Goal: Task Accomplishment & Management: Complete application form

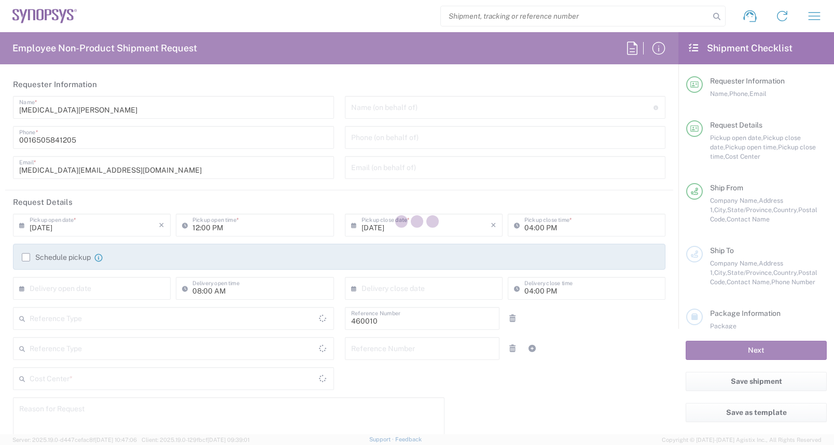
type input "Department"
type input "Delivered at Place"
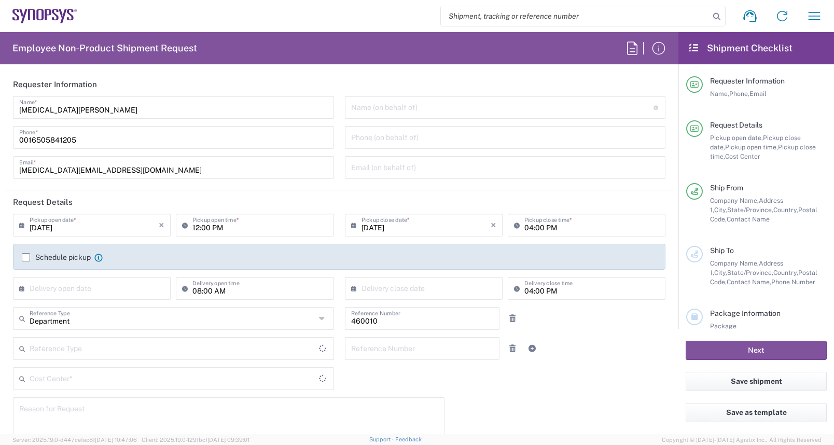
type input "[GEOGRAPHIC_DATA]"
type input "[US_STATE]"
type input "US01, DG, ADM, CAE 460010"
type input "[GEOGRAPHIC_DATA]"
type input "Headquarters USSV"
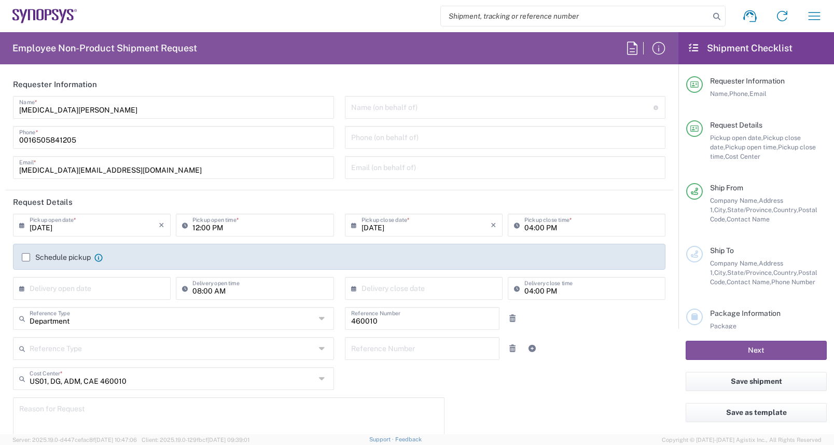
scroll to position [52, 0]
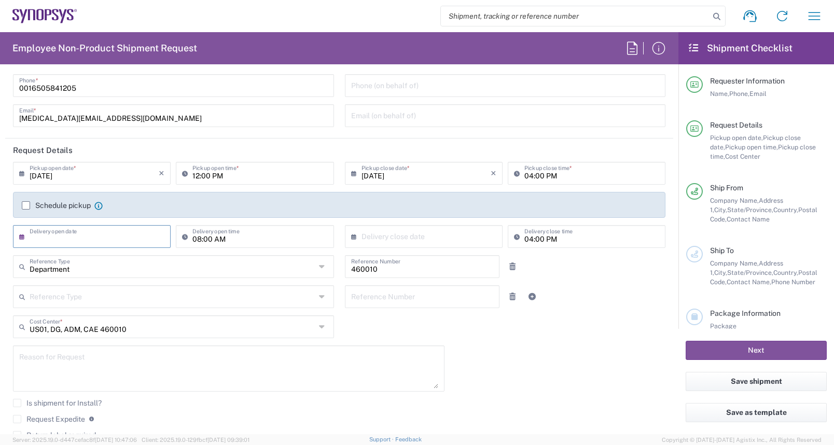
click at [87, 237] on input "text" at bounding box center [94, 236] width 129 height 18
click at [570, 368] on div "[DATE] × Pickup open date * Cancel Apply 12:00 PM Pickup open time * [DATE] × P…" at bounding box center [339, 320] width 663 height 316
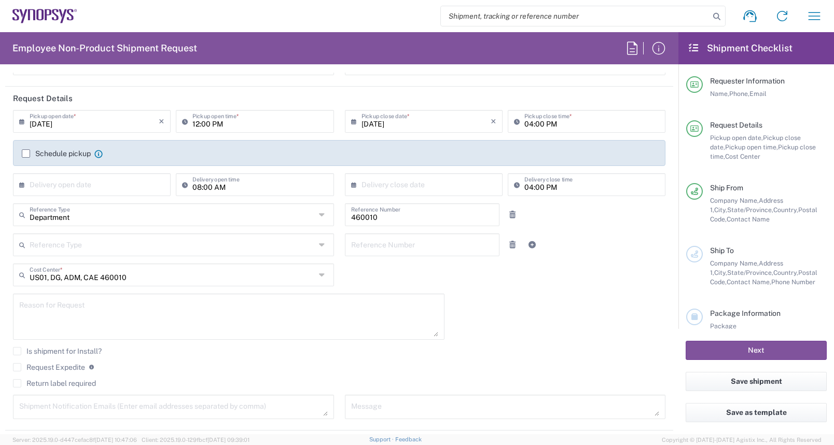
click at [312, 215] on div "Department Reference Type" at bounding box center [173, 214] width 321 height 23
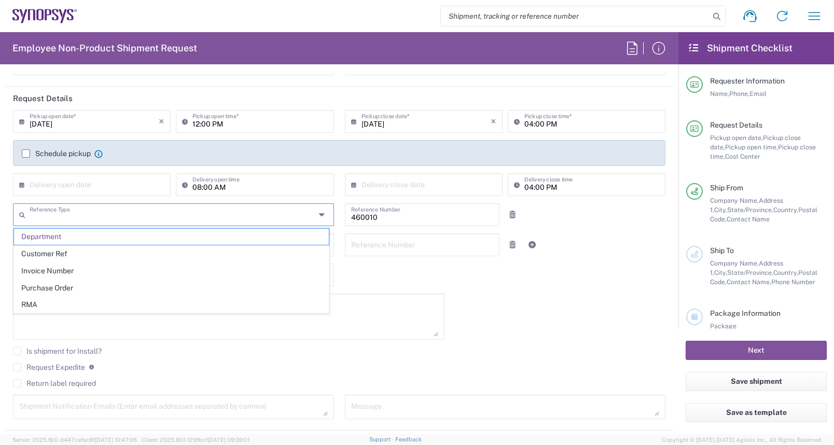
click at [312, 215] on div "Reference Type" at bounding box center [173, 214] width 321 height 23
click at [542, 299] on div "[DATE] × Pickup open date * Cancel Apply 12:00 PM Pickup open time * [DATE] × P…" at bounding box center [339, 268] width 663 height 316
type input "Department"
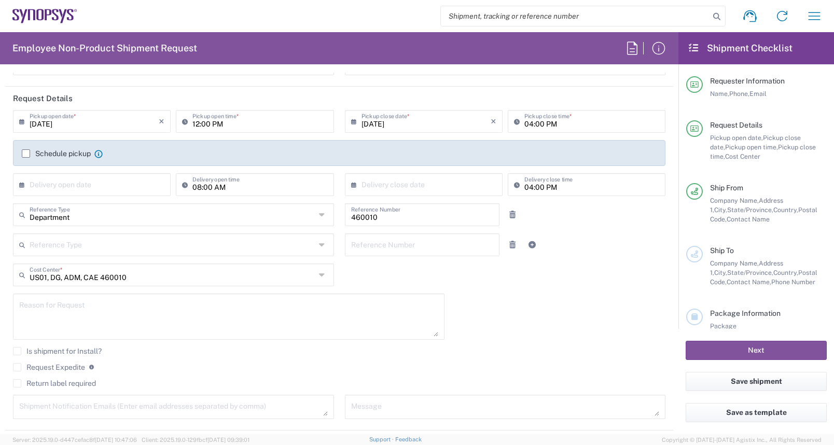
scroll to position [156, 0]
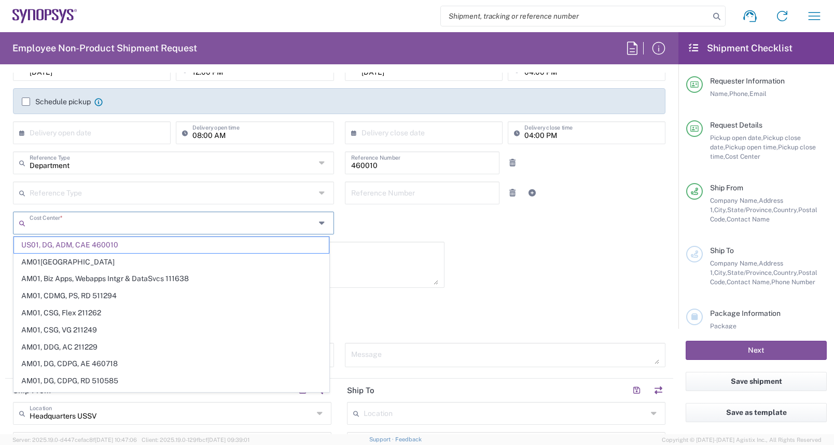
click at [135, 225] on input "text" at bounding box center [173, 222] width 286 height 18
click at [206, 246] on span "US01, DG, ADM, CAE 460010" at bounding box center [171, 245] width 315 height 16
click at [50, 218] on input "text" at bounding box center [174, 222] width 289 height 18
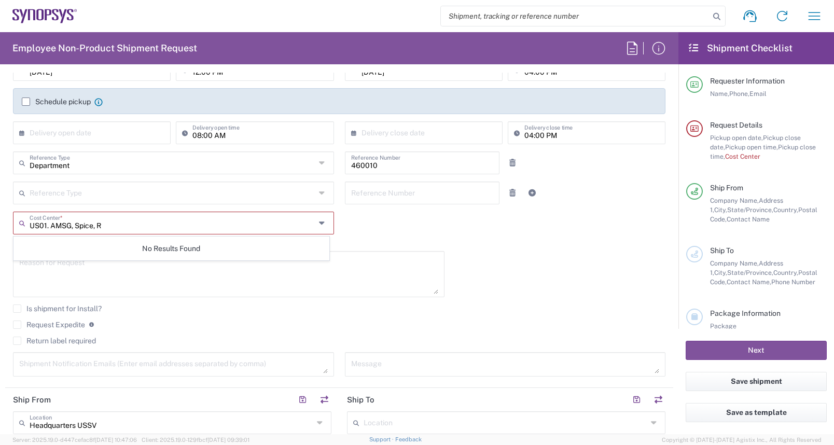
click at [49, 227] on input "US01. AMSG, Spice, R" at bounding box center [173, 222] width 286 height 18
type input "US01, AMSG, Spice, R"
click at [66, 245] on span "US01, AMSG, Spice, R 510397" at bounding box center [171, 245] width 315 height 16
type input "510397"
type input "US01, AMSG, Spice, R 510397"
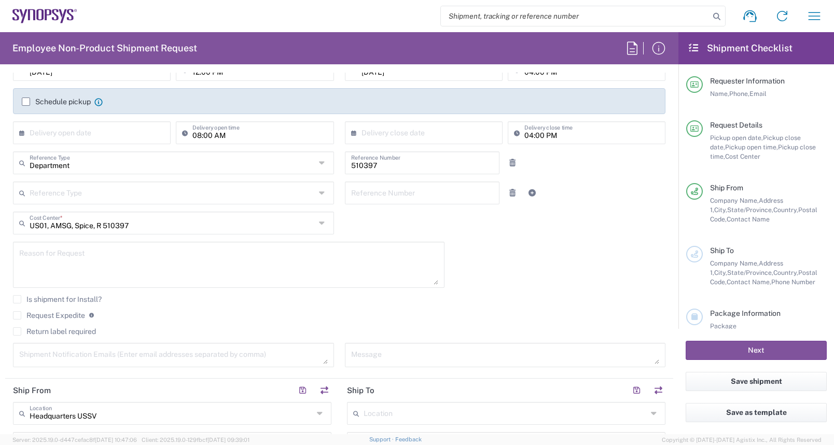
click at [566, 261] on div "[DATE] × Pickup open date * Cancel Apply 12:00 PM Pickup open time * [DATE] × P…" at bounding box center [339, 216] width 663 height 316
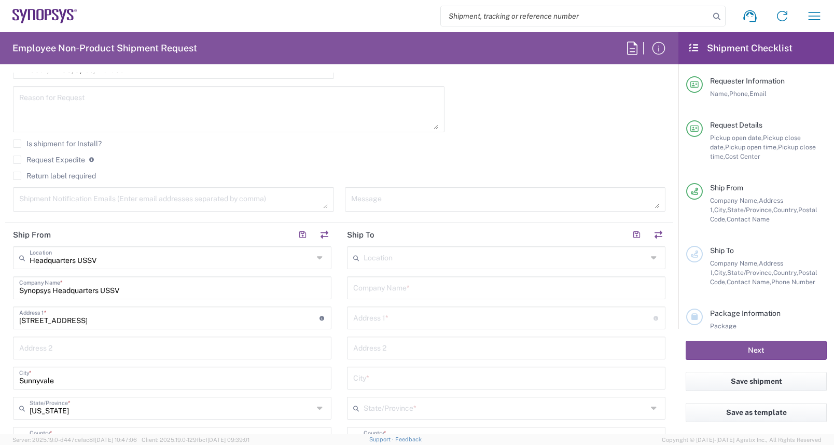
scroll to position [415, 0]
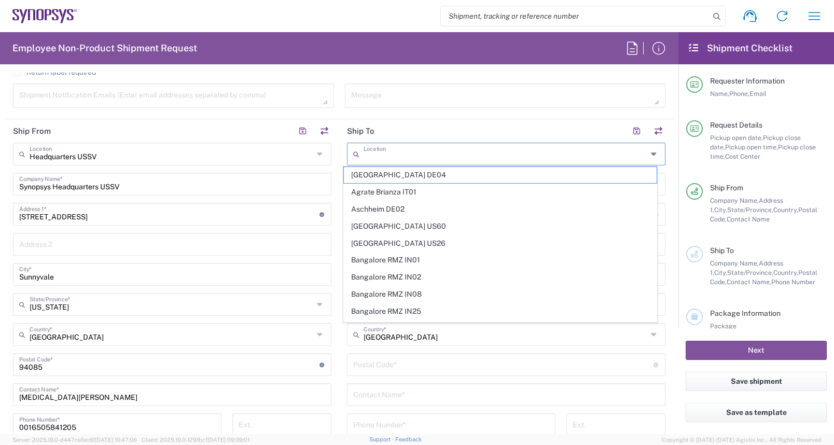
click at [368, 155] on input "text" at bounding box center [505, 153] width 284 height 18
click at [387, 149] on input "text" at bounding box center [505, 153] width 284 height 18
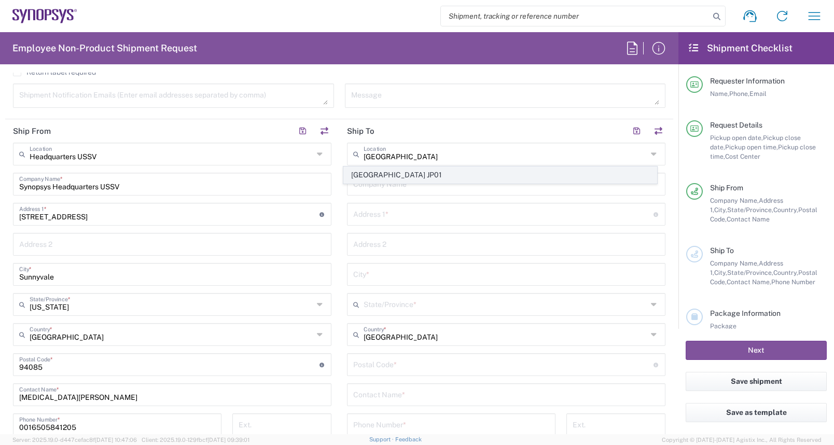
click at [382, 176] on span "[GEOGRAPHIC_DATA] JP01" at bounding box center [500, 175] width 312 height 16
type input "[GEOGRAPHIC_DATA] JP01"
type input "Nihon Synopsys GK"
type input "Futako Tamagawa Rise Office"
type input "2-21-1 Tamagawa"
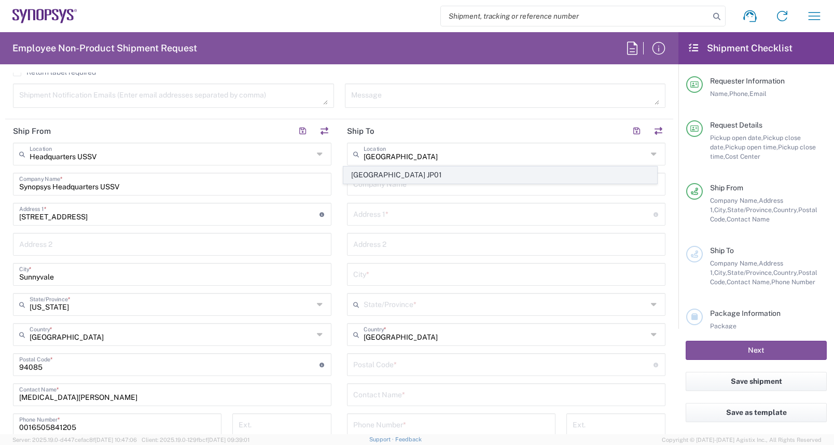
type input "Setagaya-ku"
type input "[GEOGRAPHIC_DATA]"
type input "158-0094"
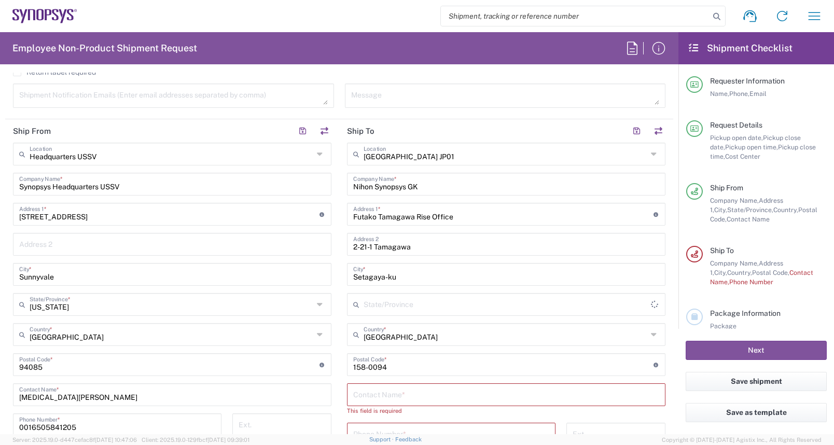
type input "Niigata-[PERSON_NAME]"
click at [368, 390] on input "text" at bounding box center [506, 394] width 306 height 18
type input "Tetsuhisa Mido"
click at [668, 399] on form "Requester Information [MEDICAL_DATA][PERSON_NAME] Name * [PHONE_NUMBER] Phone *…" at bounding box center [339, 253] width 678 height 361
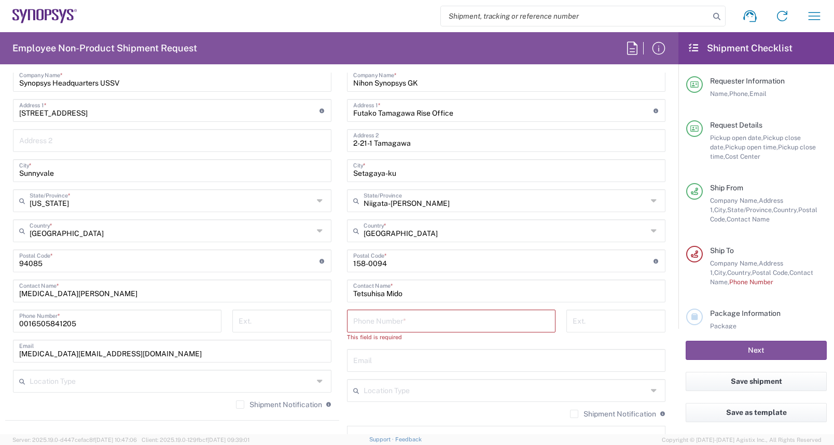
scroll to position [570, 0]
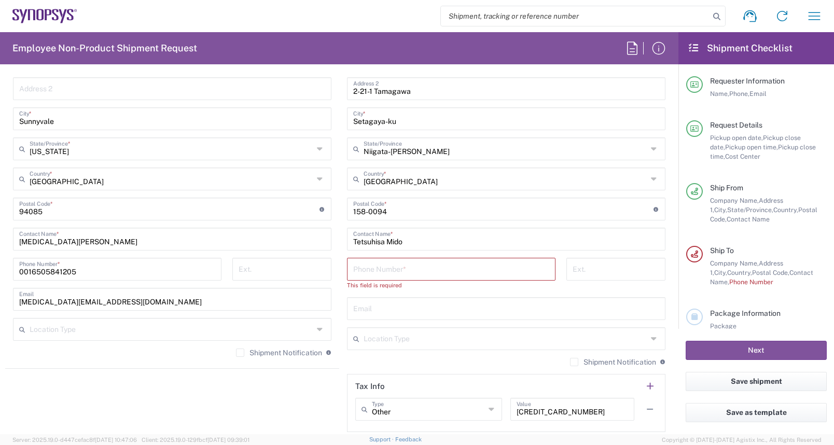
click at [361, 264] on input "tel" at bounding box center [451, 268] width 196 height 18
paste input "+81.367463780"
click at [353, 270] on input "+81.367463780" at bounding box center [451, 268] width 196 height 18
click at [359, 270] on input "81.367463780" at bounding box center [451, 268] width 196 height 18
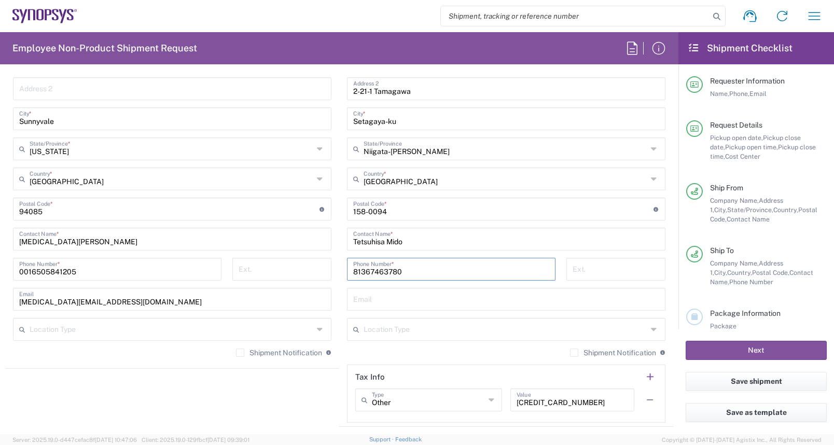
type input "81367463780"
click at [534, 284] on div "81367463780 Phone Number *" at bounding box center [451, 273] width 219 height 30
click at [601, 269] on input "tel" at bounding box center [615, 268] width 87 height 18
paste input "63780"
type input "63780"
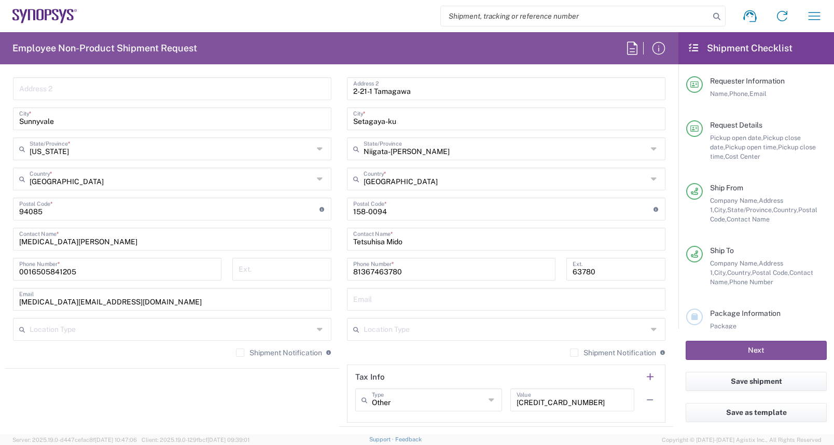
click at [331, 288] on main "Headquarters USSV Location Headquarters [GEOGRAPHIC_DATA] Agrate Brianza IT01 […" at bounding box center [172, 175] width 334 height 377
click at [365, 303] on input "text" at bounding box center [506, 298] width 306 height 18
type input "[EMAIL_ADDRESS][DOMAIN_NAME]"
click at [429, 345] on div "[GEOGRAPHIC_DATA] [GEOGRAPHIC_DATA] Location [GEOGRAPHIC_DATA] [GEOGRAPHIC_DATA…" at bounding box center [506, 205] width 318 height 436
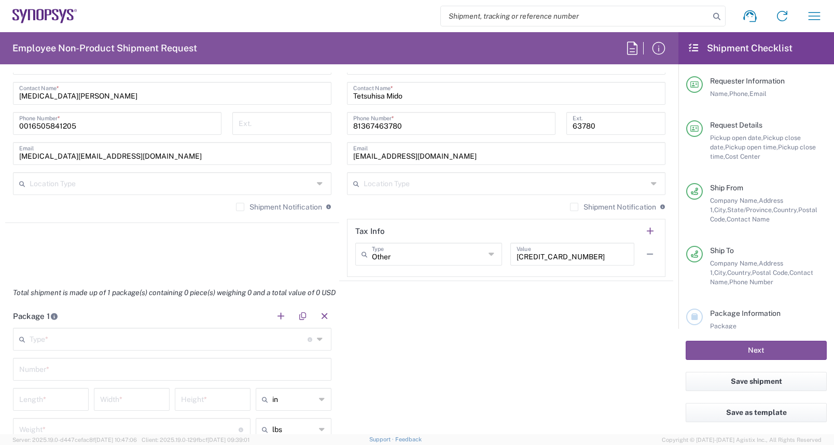
scroll to position [730, 0]
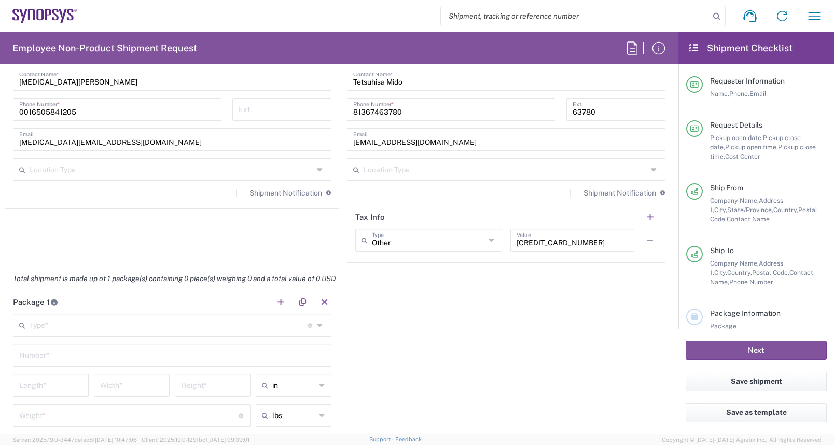
click at [651, 171] on icon at bounding box center [655, 169] width 8 height 17
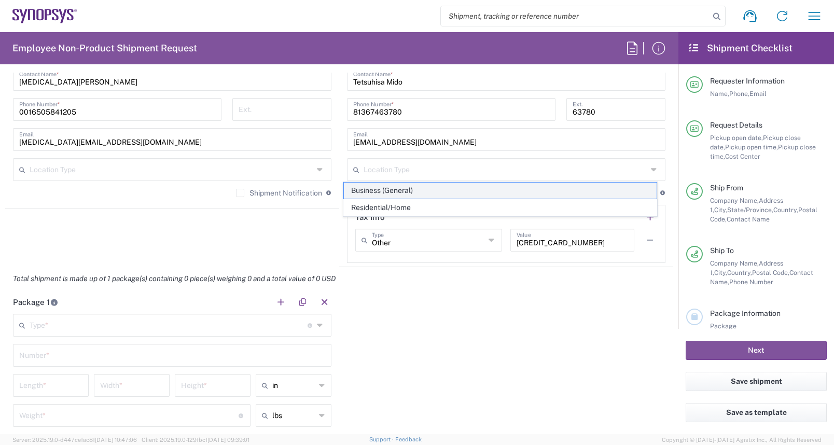
click at [376, 190] on span "Business (General)" at bounding box center [500, 191] width 312 height 16
type input "Business (General)"
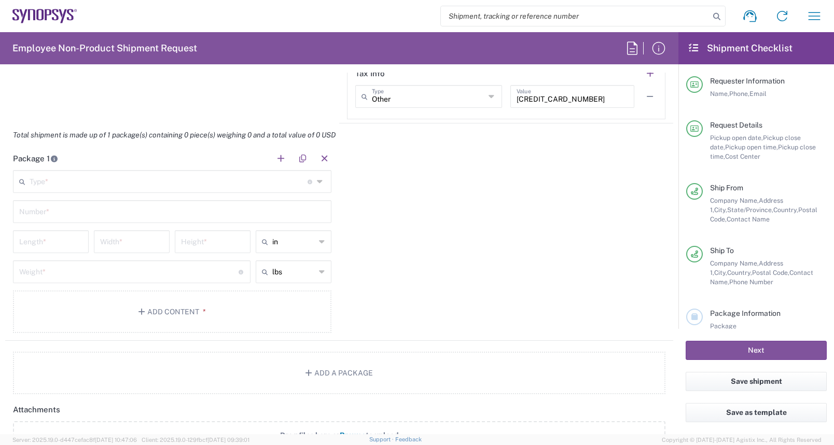
scroll to position [875, 0]
click at [317, 180] on icon at bounding box center [321, 180] width 8 height 17
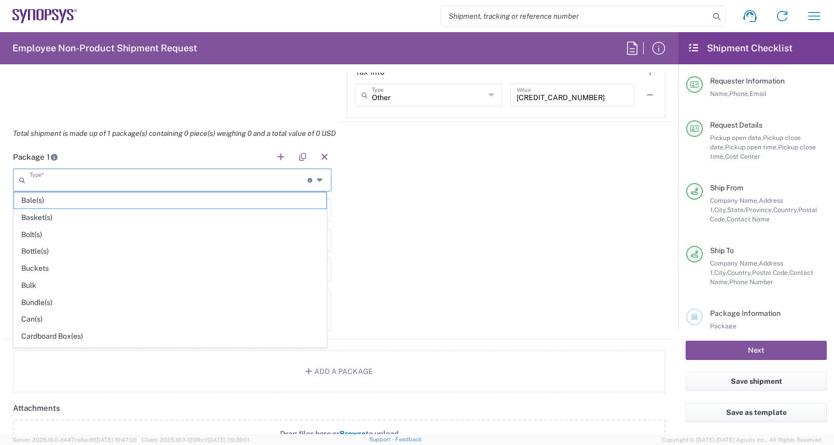
type input "p"
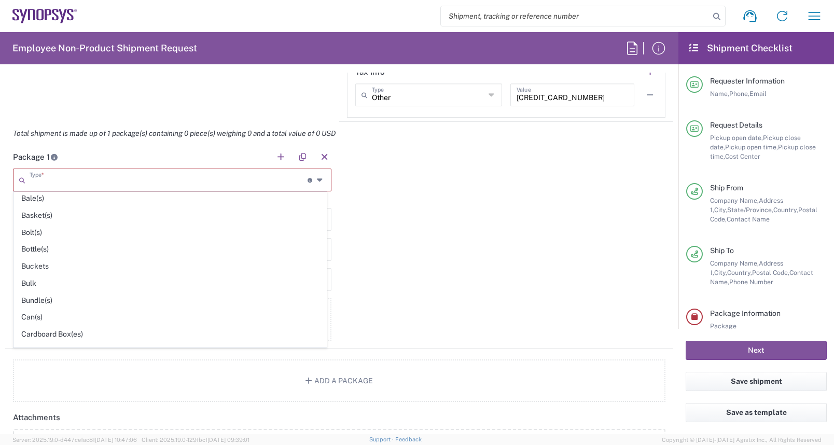
scroll to position [0, 0]
click at [481, 241] on div "Package 1 Type * Material used to package goods Bale(s) Basket(s) Bolt(s) Bottl…" at bounding box center [339, 246] width 668 height 203
click at [163, 220] on input "text" at bounding box center [172, 218] width 306 height 18
type input "1"
click at [517, 288] on div "Package 1 Type * Material used to package goods Bale(s) Basket(s) Bolt(s) Bottl…" at bounding box center [339, 246] width 668 height 203
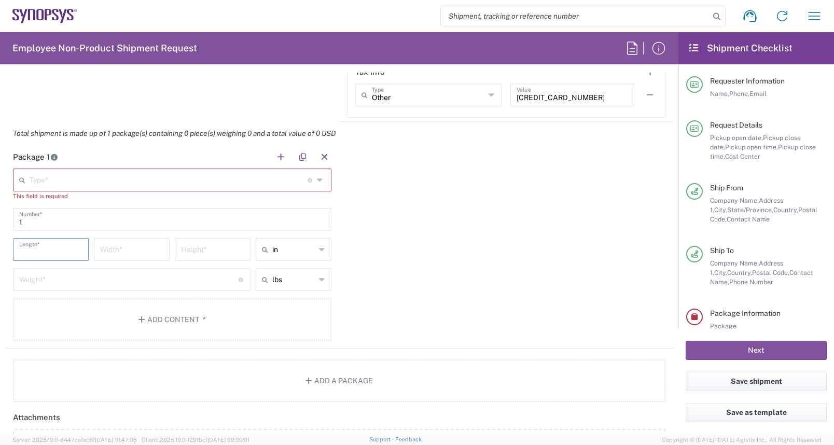
click at [57, 250] on input "number" at bounding box center [50, 249] width 63 height 18
type input "16"
click at [110, 244] on input "number" at bounding box center [131, 249] width 63 height 18
type input "13.5"
click at [216, 248] on input "number" at bounding box center [212, 249] width 63 height 18
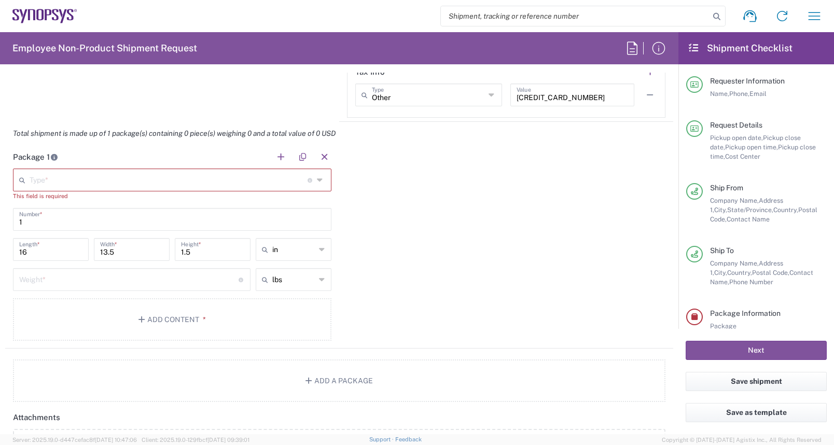
click at [419, 274] on div "Package 1 Type * Material used to package goods Bale(s) Basket(s) Bolt(s) Bottl…" at bounding box center [339, 246] width 668 height 203
drag, startPoint x: 206, startPoint y: 249, endPoint x: 176, endPoint y: 253, distance: 30.8
click at [176, 253] on div "1.5 Height *" at bounding box center [213, 249] width 76 height 23
type input "2"
click at [490, 249] on div "Package 1 Type * Material used to package goods Bale(s) Basket(s) Bolt(s) Bottl…" at bounding box center [339, 246] width 668 height 203
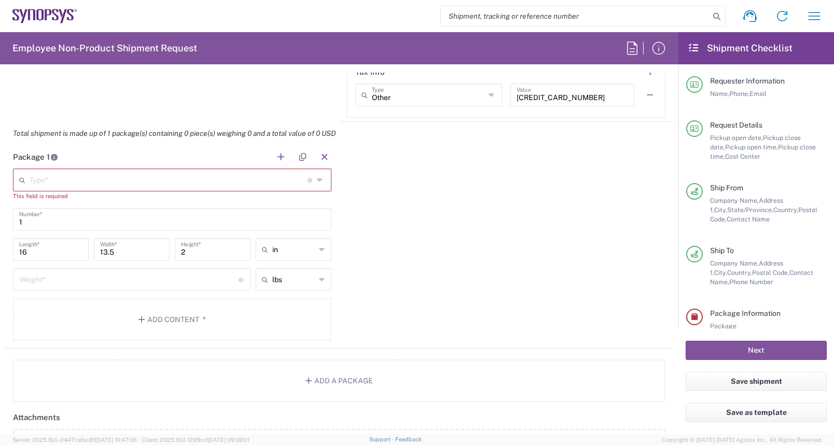
click at [317, 180] on icon at bounding box center [321, 180] width 8 height 17
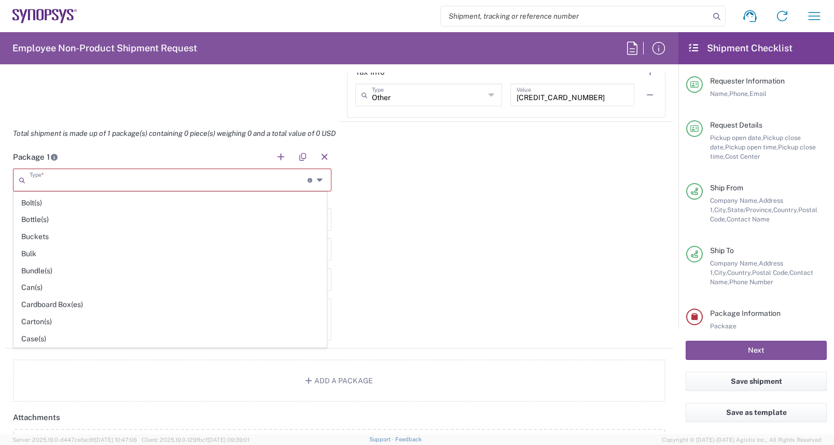
scroll to position [21, 0]
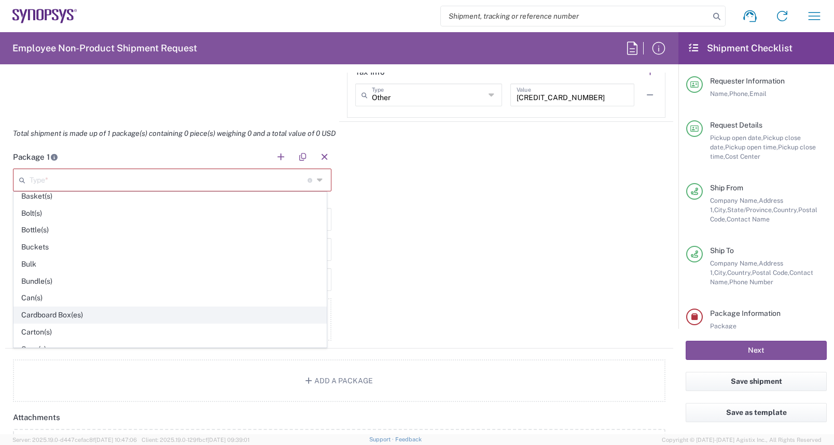
click at [62, 314] on span "Cardboard Box(es)" at bounding box center [170, 315] width 312 height 16
type input "Cardboard Box(es)"
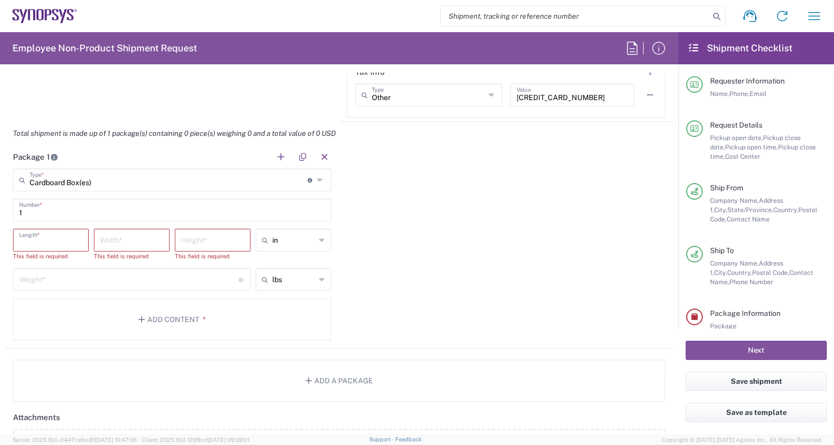
click at [39, 233] on input "number" at bounding box center [50, 239] width 63 height 18
type input "17"
click at [94, 241] on div "Width *" at bounding box center [132, 240] width 76 height 23
click at [102, 237] on input "number" at bounding box center [131, 239] width 63 height 18
type input "14"
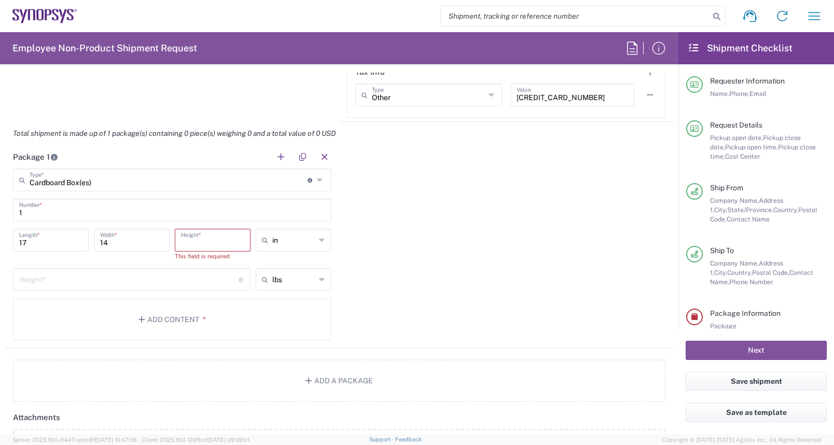
click at [207, 244] on input "number" at bounding box center [212, 239] width 63 height 18
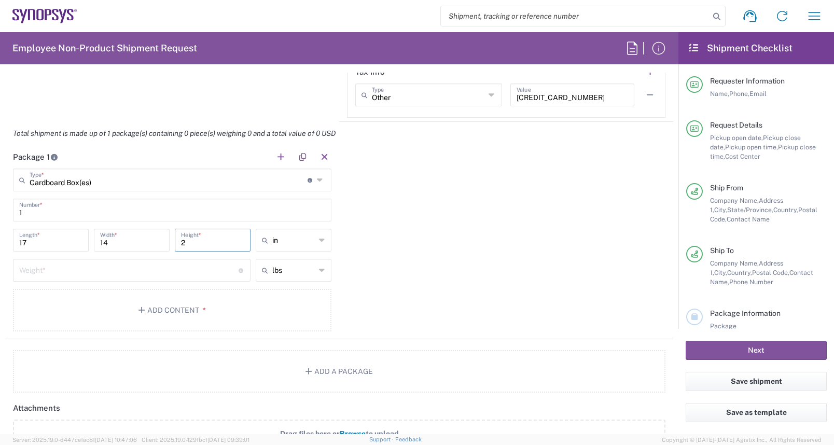
type input "2"
click at [447, 223] on div "Package 1 Cardboard Box(es) Type * Material used to package goods Bale(s) Baske…" at bounding box center [339, 242] width 668 height 194
click at [155, 273] on input "number" at bounding box center [128, 269] width 219 height 18
type input "2"
click at [525, 279] on div "Package 1 Cardboard Box(es) Type * Material used to package goods Bale(s) Baske…" at bounding box center [339, 242] width 668 height 194
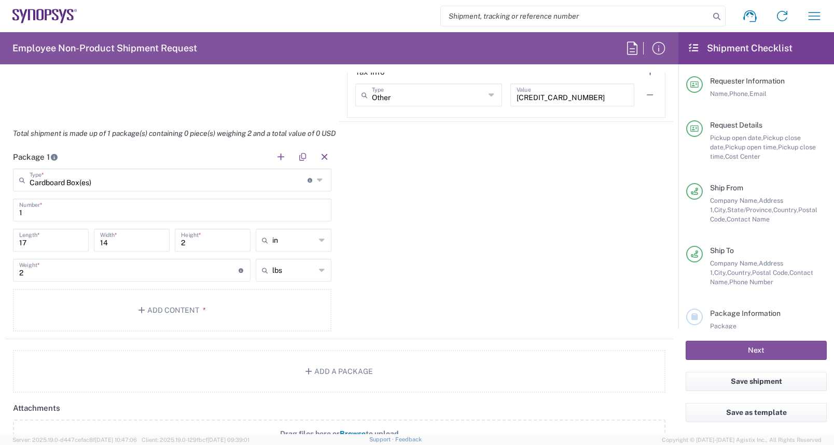
scroll to position [979, 0]
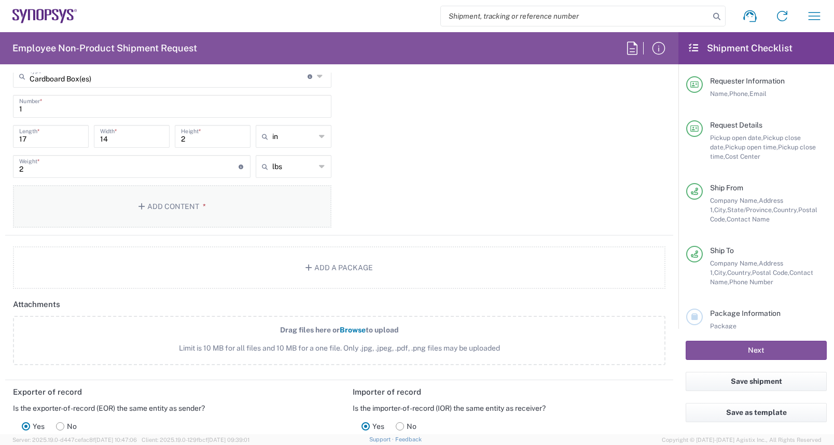
click at [156, 204] on button "Add Content *" at bounding box center [172, 206] width 318 height 43
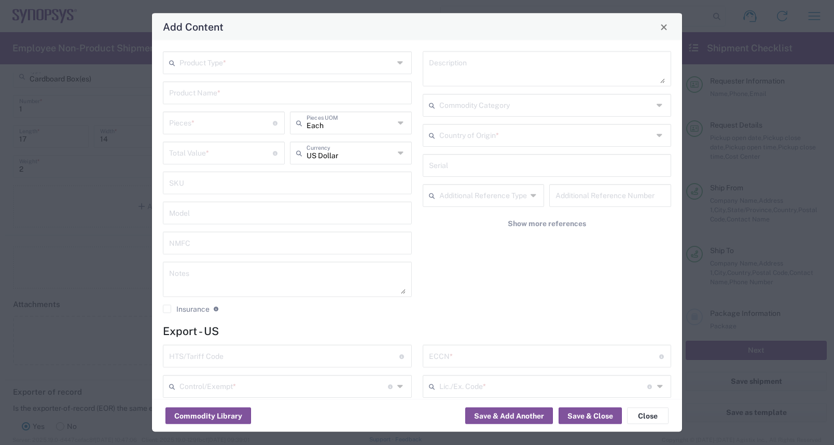
click at [397, 66] on icon at bounding box center [401, 62] width 8 height 17
click at [397, 61] on icon at bounding box center [401, 62] width 8 height 17
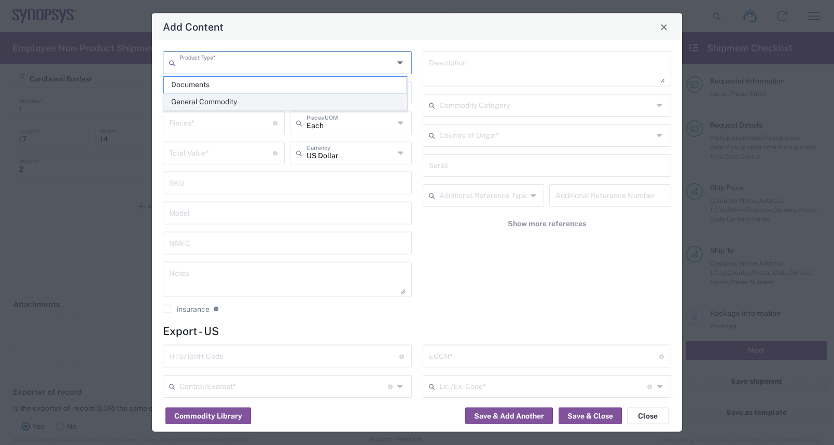
click at [212, 102] on span "General Commodity" at bounding box center [285, 102] width 243 height 16
type input "General Commodity"
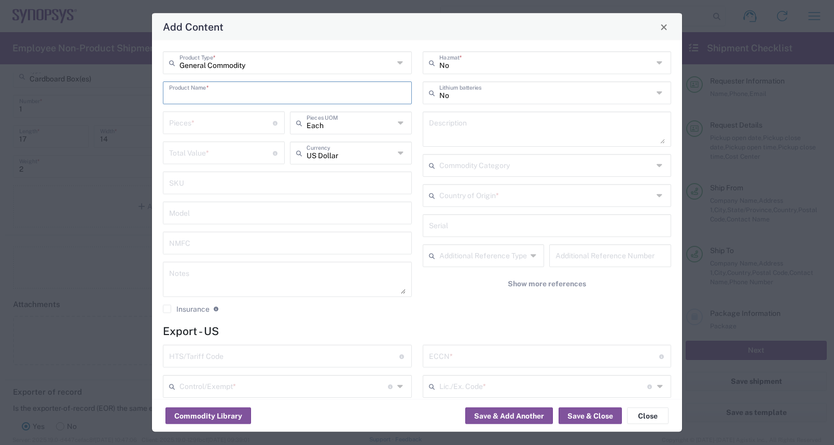
click at [201, 97] on input "text" at bounding box center [287, 92] width 236 height 18
type input "Patent Plaque"
click at [203, 122] on input "number" at bounding box center [221, 122] width 104 height 18
type input "1"
click at [204, 152] on input "number" at bounding box center [221, 152] width 104 height 18
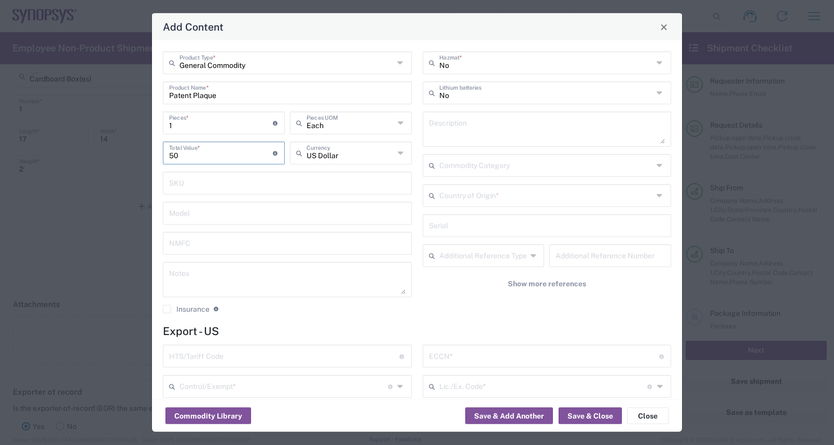
type input "50"
click at [315, 187] on input "text" at bounding box center [287, 182] width 236 height 18
click at [459, 121] on textarea at bounding box center [547, 129] width 236 height 29
type textarea "Patent award."
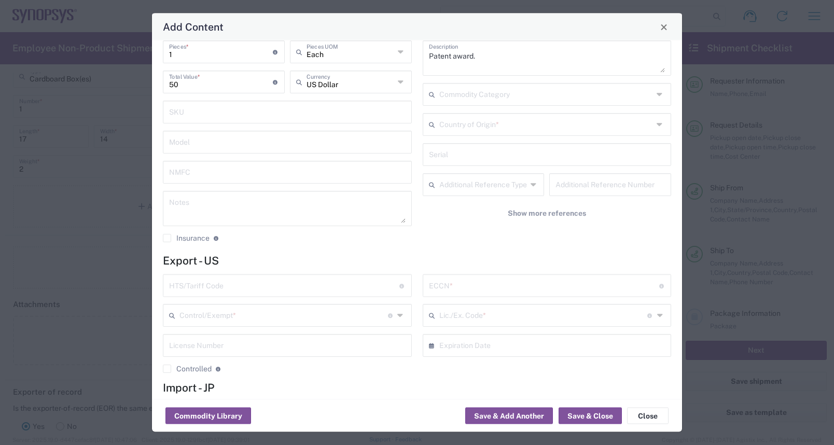
scroll to position [71, 0]
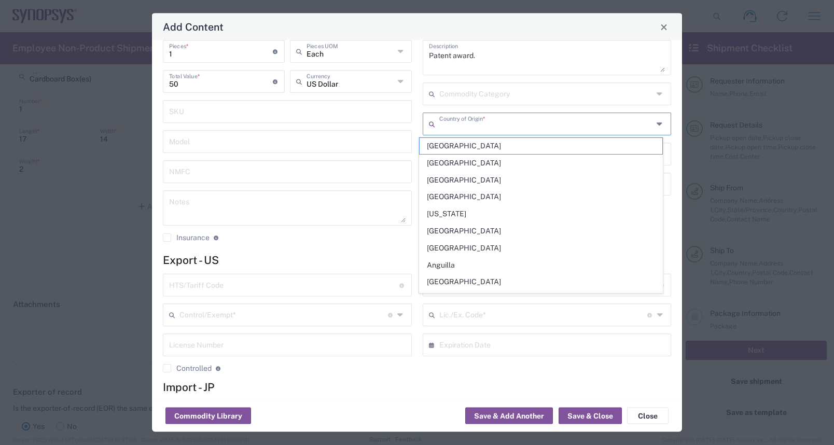
click at [525, 120] on input "text" at bounding box center [546, 124] width 214 height 18
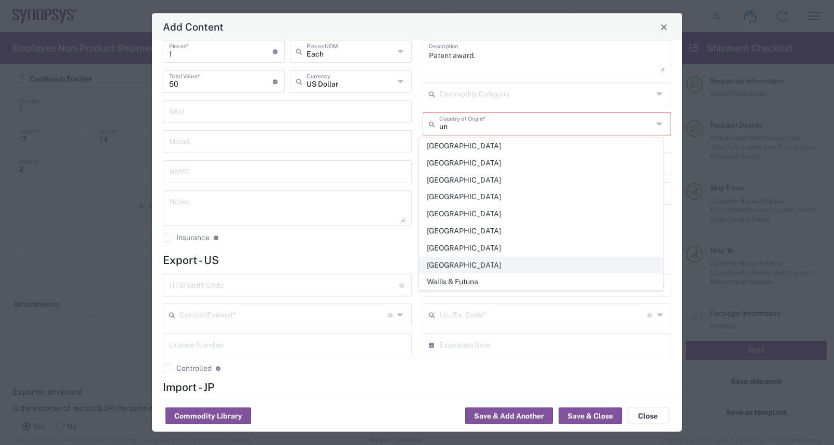
click at [446, 263] on span "[GEOGRAPHIC_DATA]" at bounding box center [540, 265] width 243 height 16
type input "[GEOGRAPHIC_DATA]"
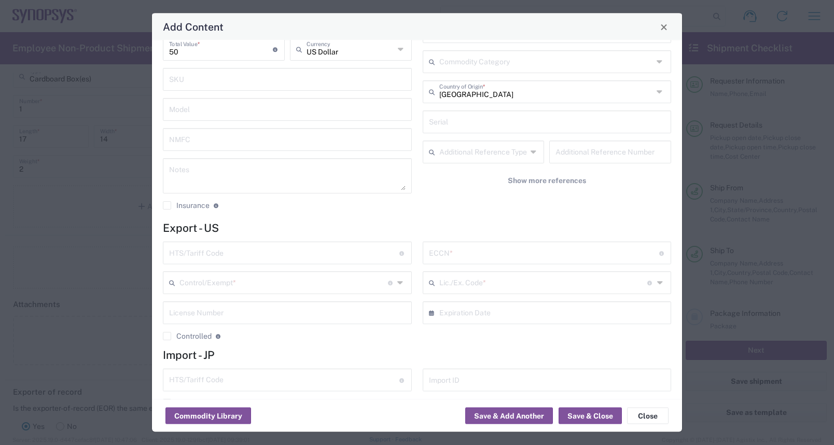
scroll to position [104, 0]
click at [303, 253] on input "text" at bounding box center [284, 252] width 230 height 18
click at [181, 255] on input "9702900000" at bounding box center [284, 252] width 230 height 18
click at [194, 253] on input "9702900000" at bounding box center [284, 252] width 230 height 18
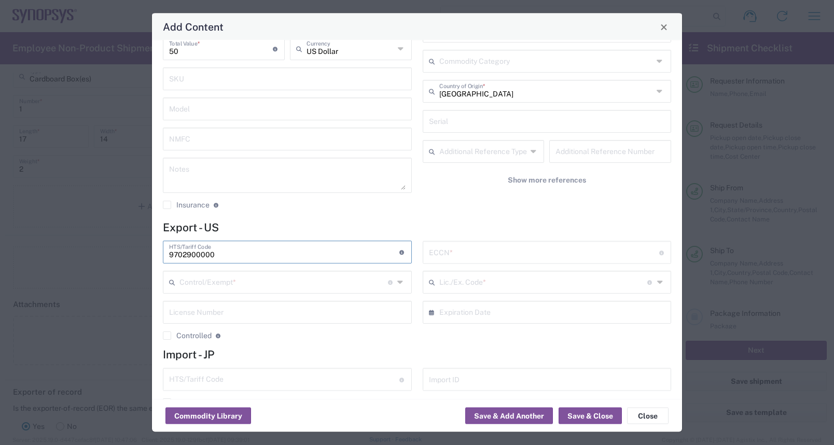
click at [218, 254] on input "9702900000" at bounding box center [284, 252] width 230 height 18
type input "9702900000"
click at [450, 254] on input "text" at bounding box center [544, 252] width 230 height 18
type input "EAR"
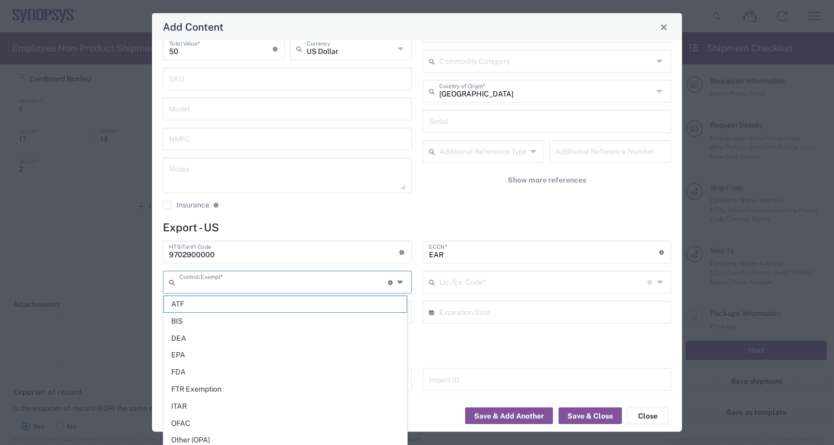
click at [332, 283] on input "text" at bounding box center [283, 282] width 208 height 18
click at [206, 390] on span "FTR Exemption" at bounding box center [285, 389] width 243 height 16
type input "FTR Exemption"
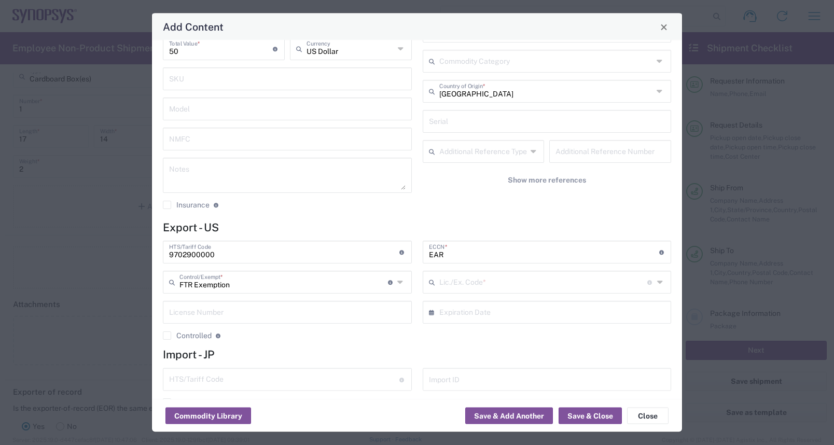
click at [457, 282] on input "text" at bounding box center [543, 282] width 208 height 18
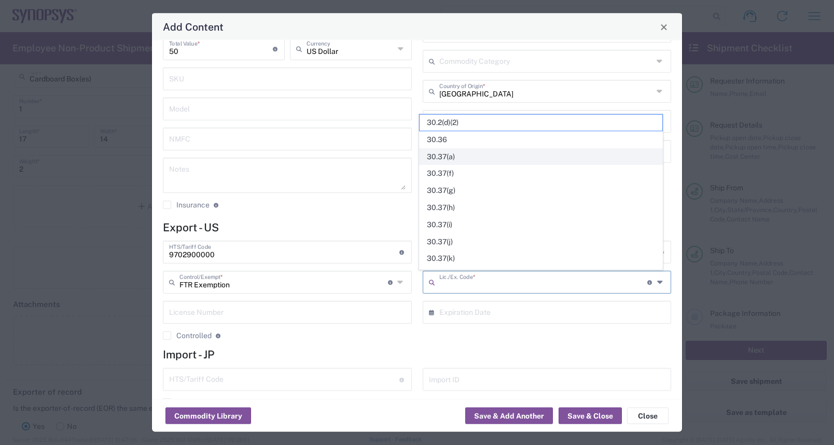
click at [444, 156] on span "30.37(a)" at bounding box center [540, 157] width 243 height 16
type input "30.37(a)"
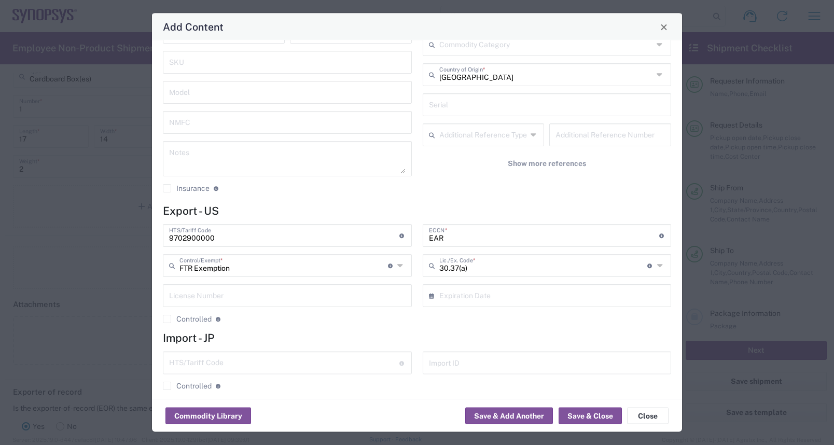
scroll to position [129, 0]
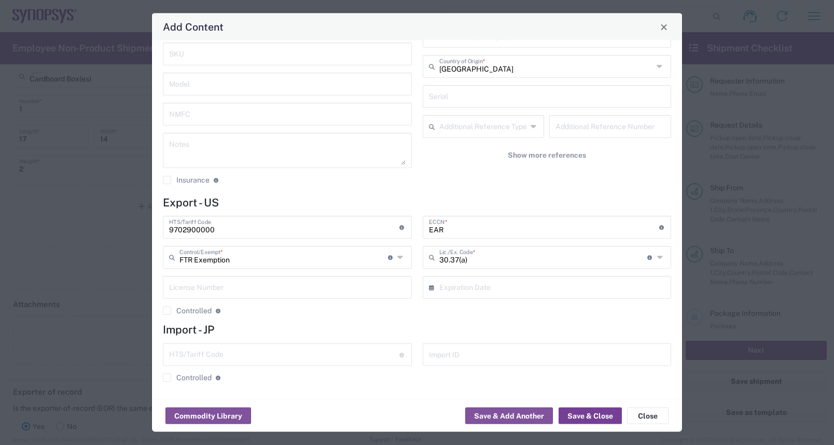
click at [598, 414] on button "Save & Close" at bounding box center [589, 416] width 63 height 17
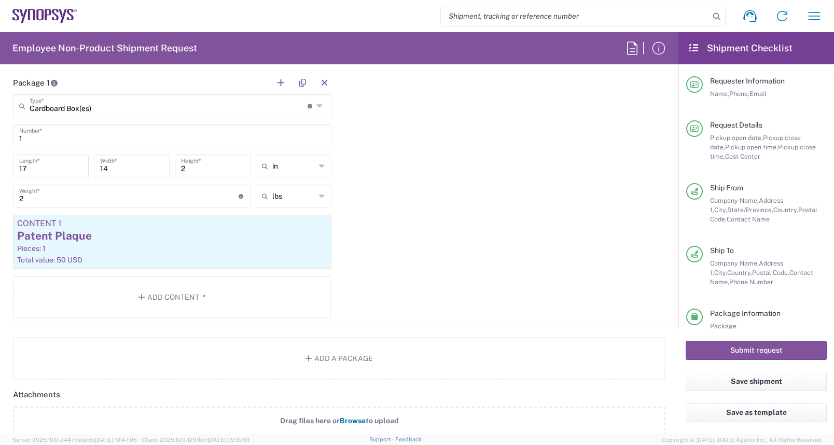
scroll to position [906, 0]
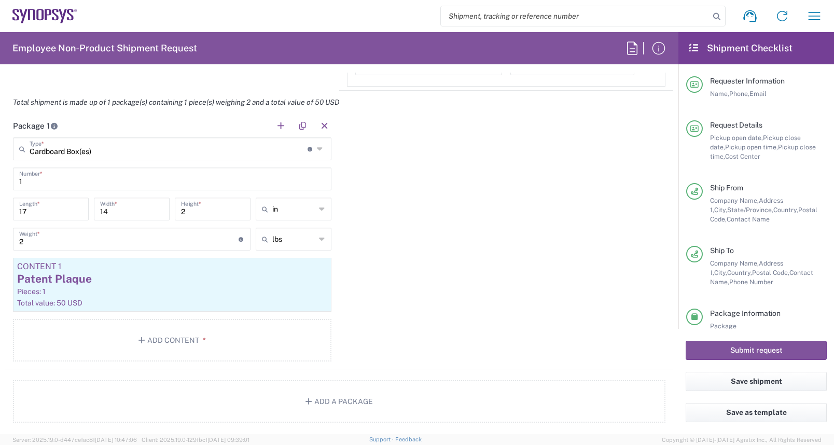
click at [549, 222] on div "Package 1 Cardboard Box(es) Type * Material used to package goods Bale(s) Baske…" at bounding box center [339, 241] width 668 height 255
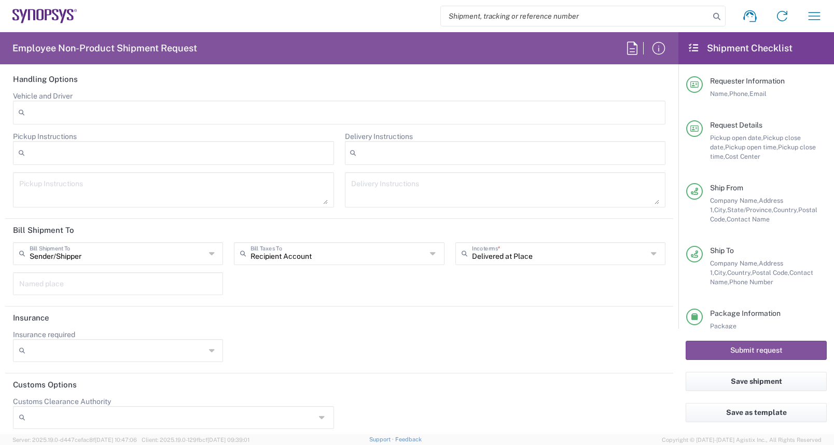
scroll to position [41, 0]
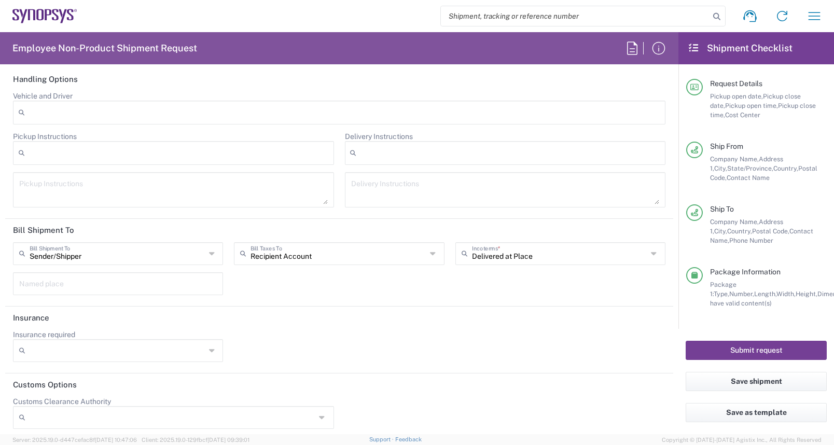
click at [739, 353] on button "Submit request" at bounding box center [755, 350] width 141 height 19
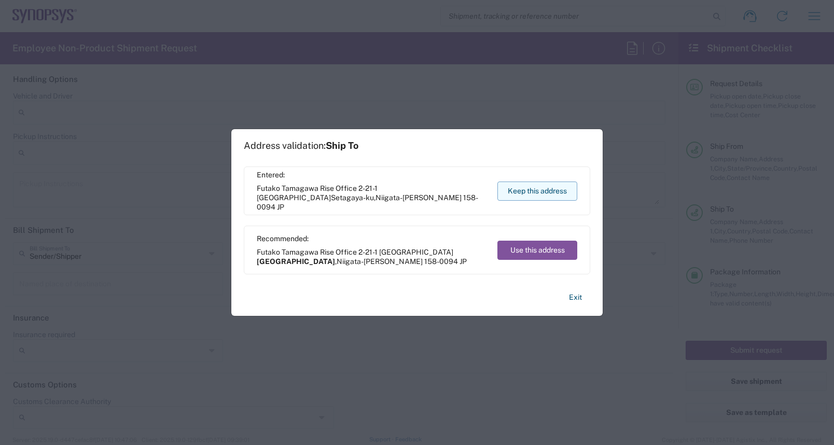
click at [521, 190] on button "Keep this address" at bounding box center [537, 190] width 80 height 19
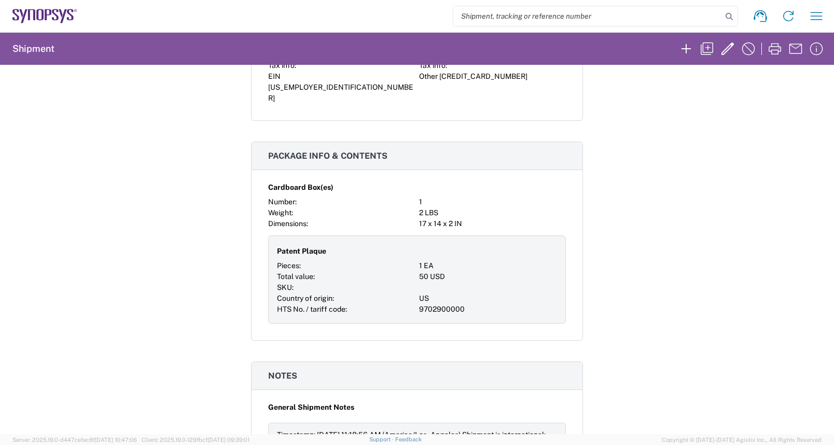
scroll to position [460, 0]
click at [775, 51] on icon "button" at bounding box center [774, 48] width 17 height 17
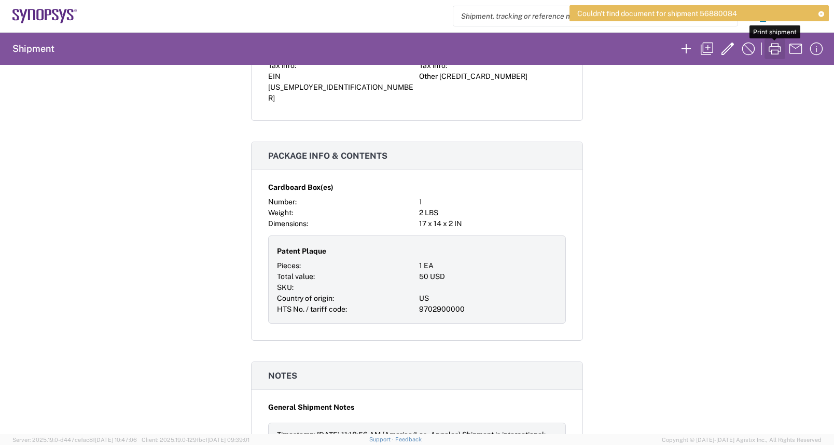
click at [770, 49] on icon "button" at bounding box center [774, 48] width 17 height 17
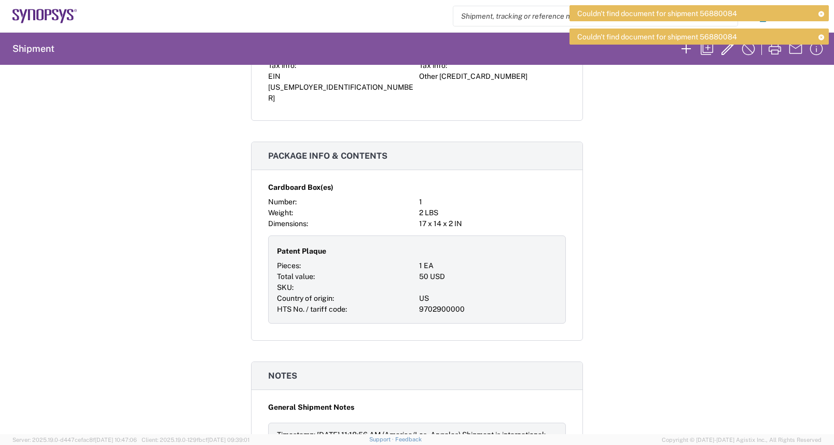
click at [655, 124] on div "Shipment 56880084 Google Maps Request details Pickup time: [DATE] 12:00:00 - 16…" at bounding box center [417, 249] width 834 height 369
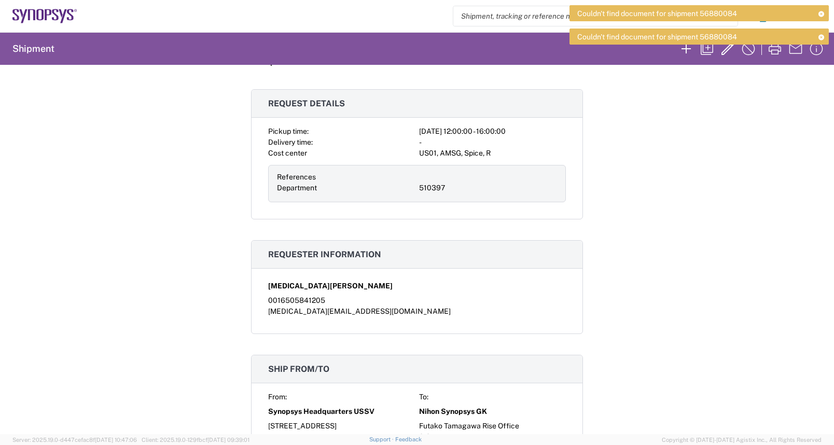
scroll to position [0, 0]
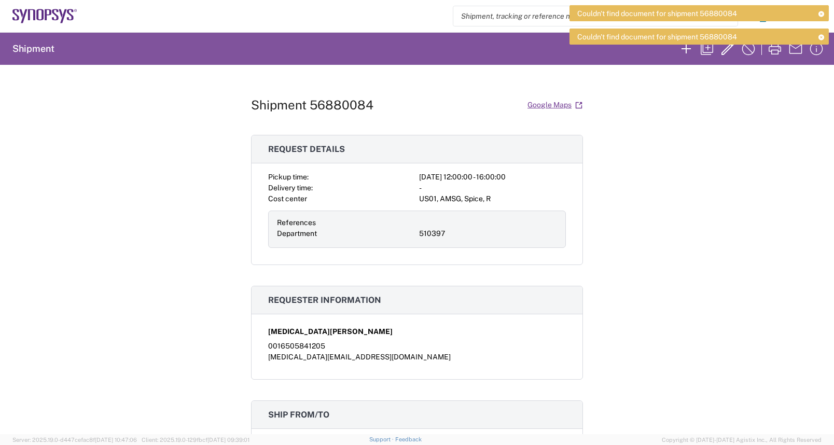
click at [813, 216] on div "Shipment 56880084 Google Maps Request details Pickup time: [DATE] 12:00:00 - 16…" at bounding box center [417, 249] width 834 height 369
click at [821, 13] on icon at bounding box center [820, 14] width 7 height 6
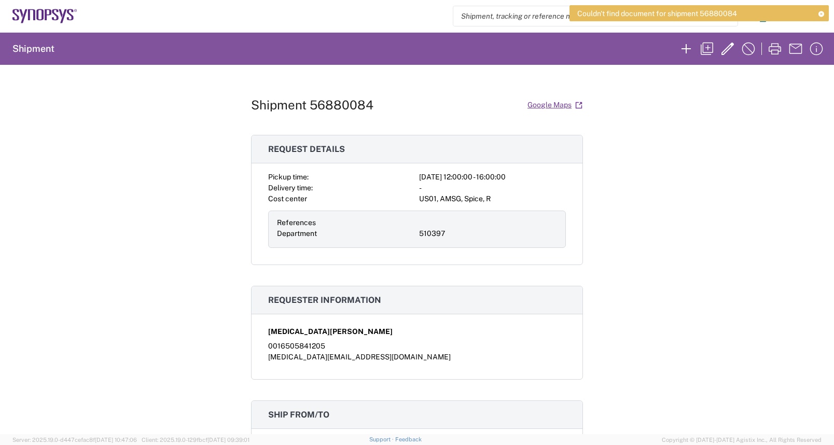
click at [821, 13] on icon at bounding box center [820, 14] width 7 height 6
